Goal: Navigation & Orientation: Find specific page/section

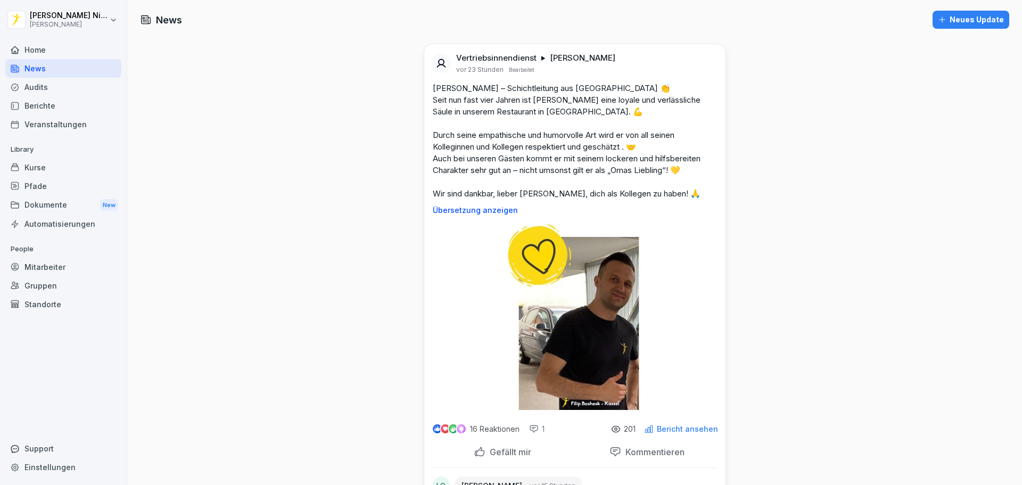
click at [63, 67] on div "News" at bounding box center [63, 68] width 116 height 19
click at [71, 209] on div "Dokumente New" at bounding box center [63, 205] width 116 height 20
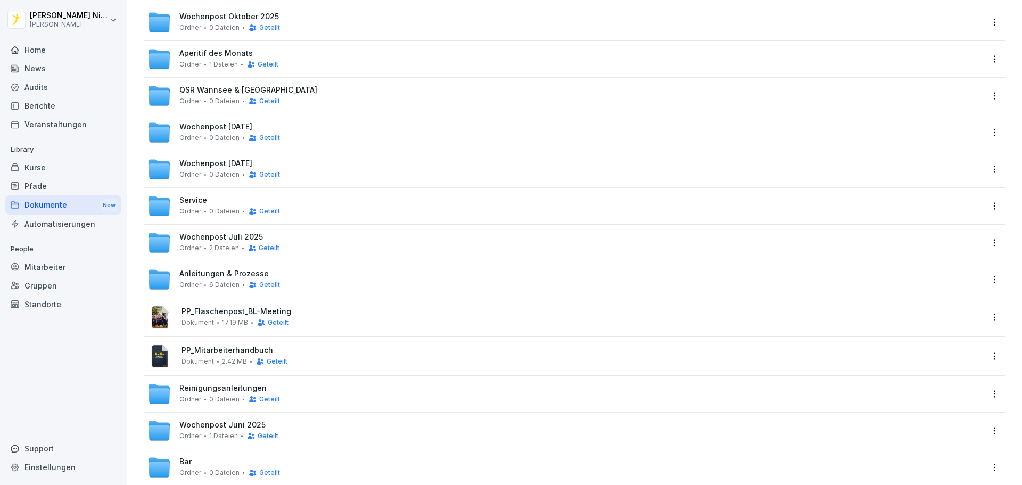
scroll to position [72, 0]
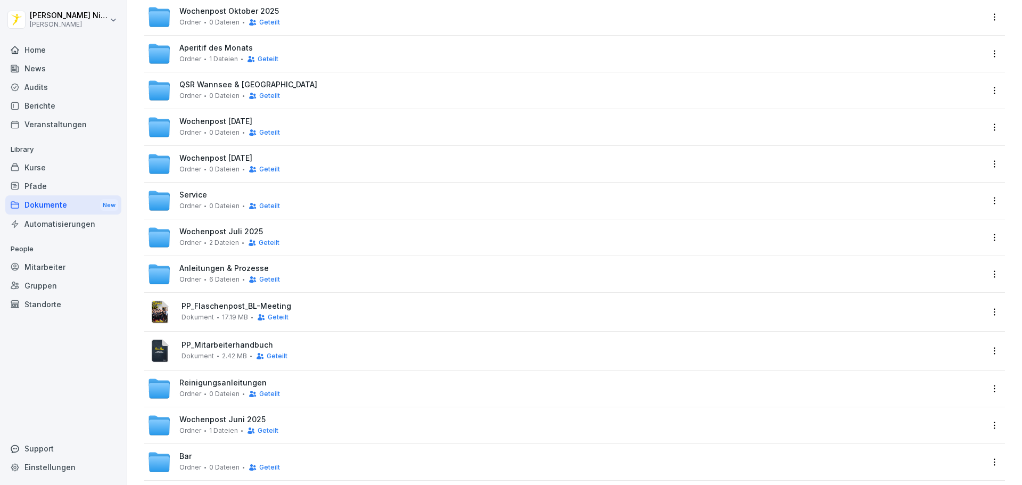
click at [232, 270] on span "Anleitungen & Prozesse" at bounding box center [223, 268] width 89 height 9
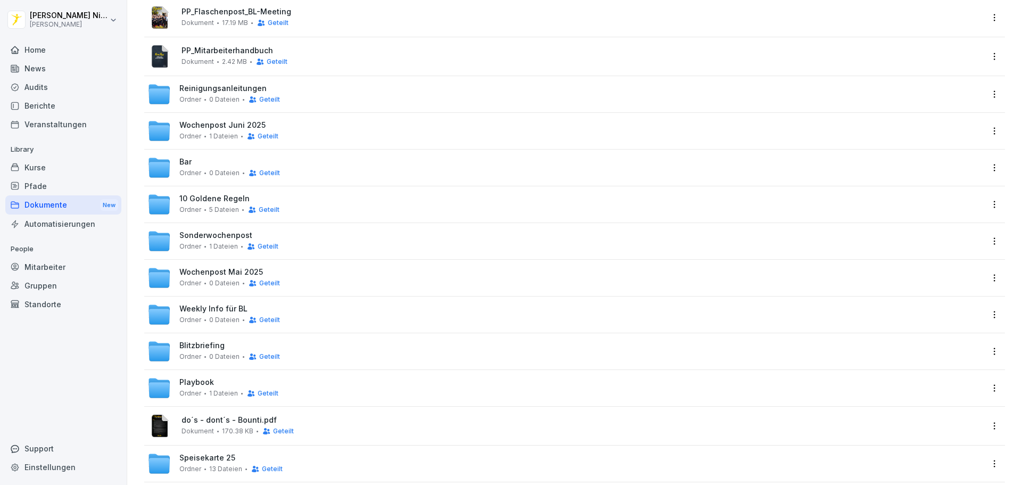
scroll to position [389, 0]
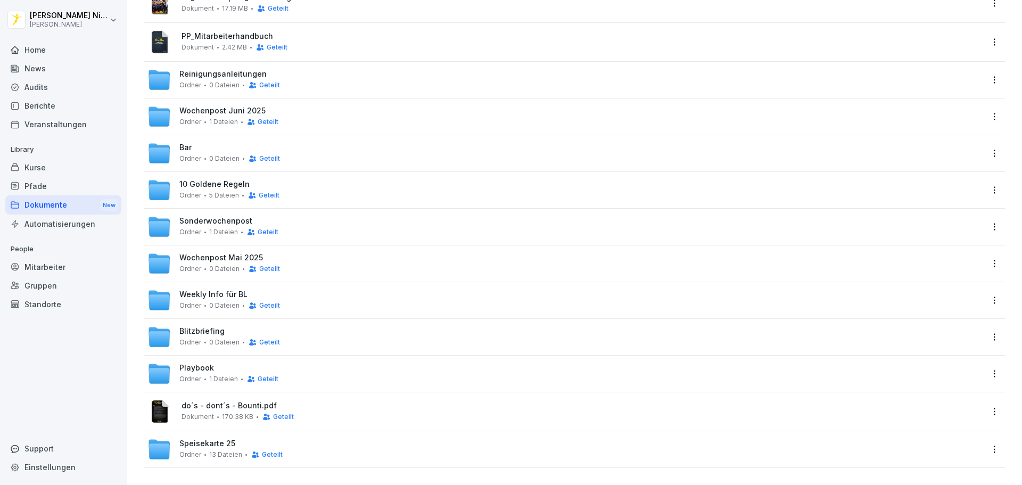
click at [49, 49] on div "Home" at bounding box center [63, 49] width 116 height 19
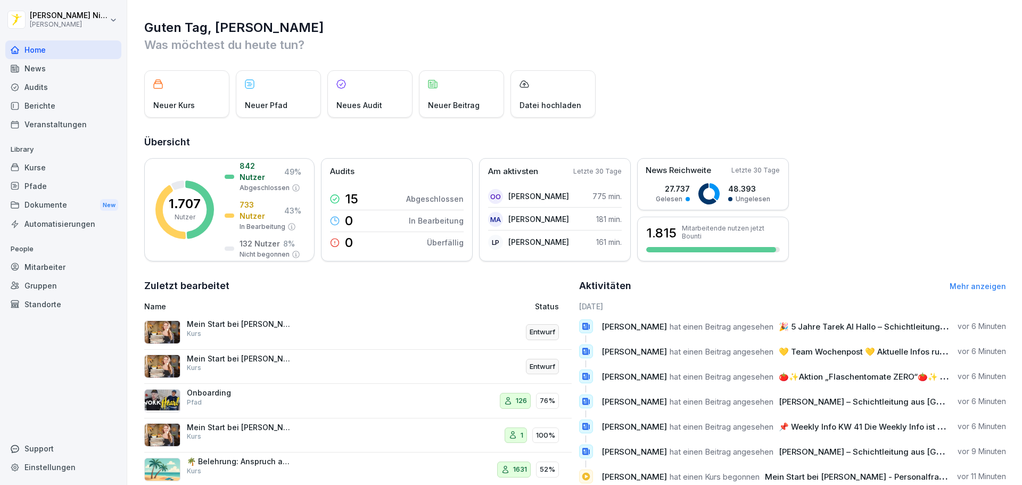
click at [61, 73] on div "News" at bounding box center [63, 68] width 116 height 19
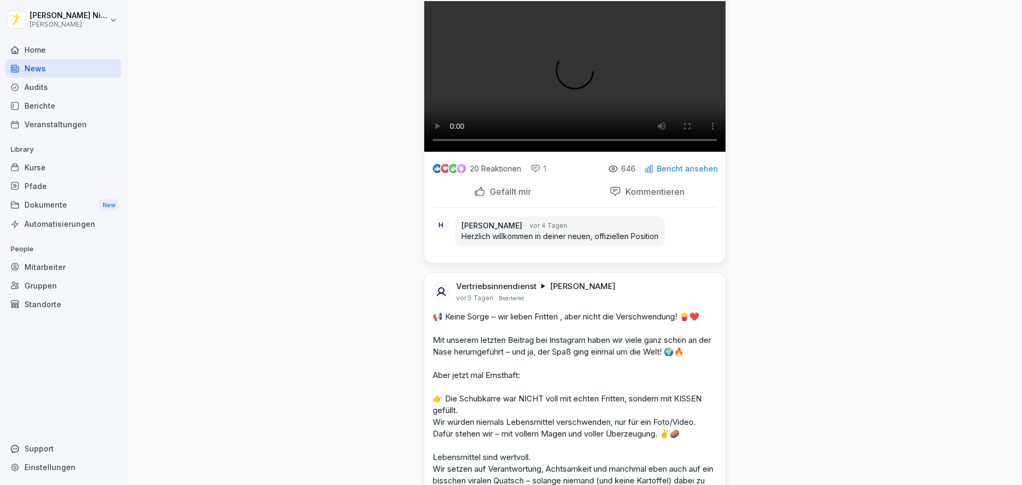
scroll to position [2455, 0]
